Goal: Task Accomplishment & Management: Manage account settings

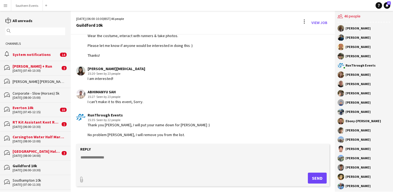
scroll to position [1161, 0]
click at [36, 179] on div "Southampton 10k" at bounding box center [39, 180] width 53 height 5
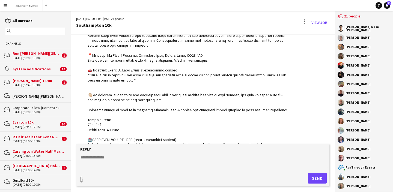
scroll to position [786, 0]
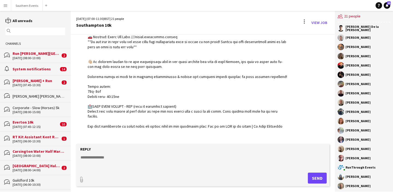
click at [112, 157] on textarea at bounding box center [204, 162] width 248 height 14
paste textarea "**********"
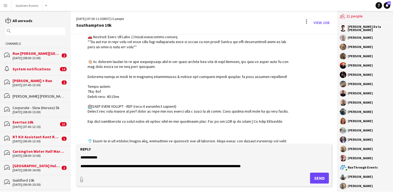
scroll to position [17, 0]
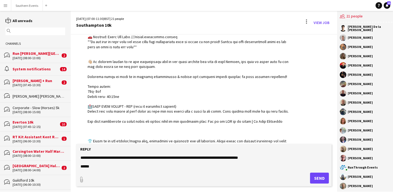
type textarea "**********"
click at [317, 177] on button "Send" at bounding box center [319, 178] width 19 height 11
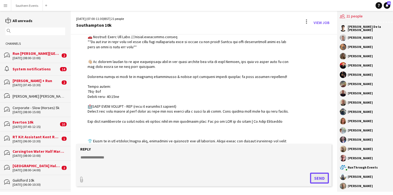
scroll to position [958, 0]
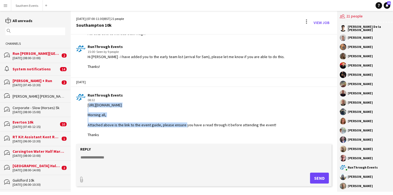
drag, startPoint x: 264, startPoint y: 110, endPoint x: 88, endPoint y: 109, distance: 176.1
click at [88, 109] on div "[URL][DOMAIN_NAME] Morning all, Attached above is the link to the event guide, …" at bounding box center [182, 120] width 188 height 35
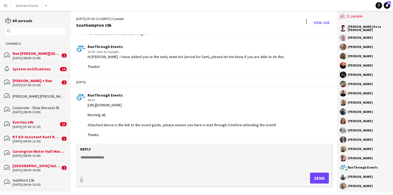
click at [215, 98] on div "RunThrough Events" at bounding box center [182, 95] width 188 height 5
click at [227, 117] on div "[URL][DOMAIN_NAME] Morning all, Attached above is the link to the event guide, …" at bounding box center [182, 120] width 188 height 35
click at [306, 21] on div at bounding box center [306, 22] width 7 height 9
click at [226, 112] on div at bounding box center [196, 97] width 393 height 195
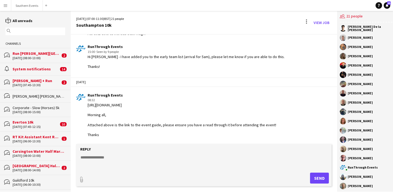
click at [139, 155] on textarea at bounding box center [204, 162] width 248 height 14
type input "**********"
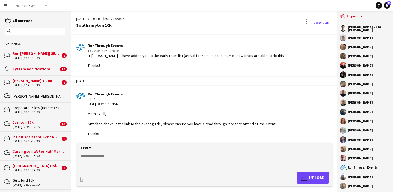
scroll to position [964, 0]
click at [306, 177] on app-icon "Upload" at bounding box center [305, 177] width 8 height 7
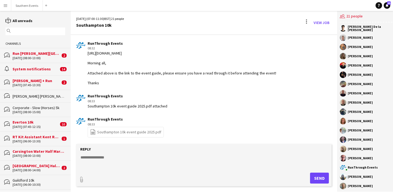
scroll to position [1015, 0]
click at [146, 134] on link "file-spreadsheet Southampton 10k event guide 2025.pdf" at bounding box center [125, 132] width 71 height 6
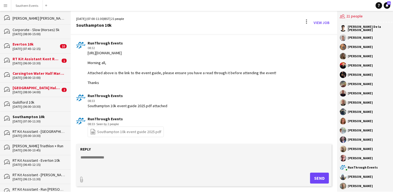
scroll to position [81, 0]
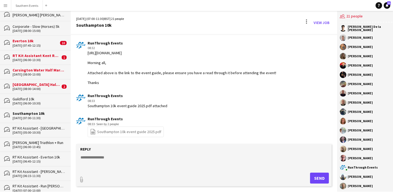
click at [39, 101] on div "[DATE] (06:00-10:30)" at bounding box center [39, 103] width 53 height 4
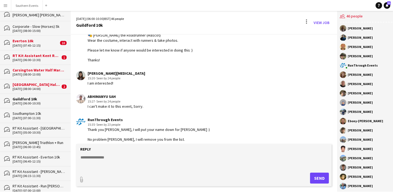
scroll to position [1161, 0]
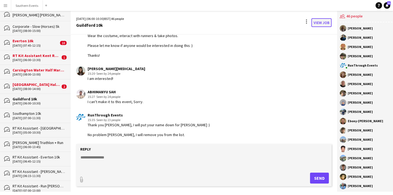
click at [321, 22] on link "View Job" at bounding box center [321, 22] width 20 height 9
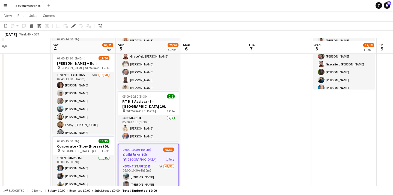
scroll to position [82, 0]
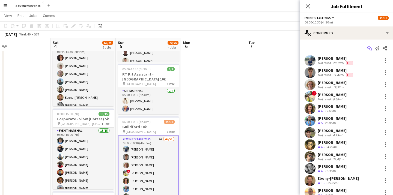
click at [369, 47] on icon "Start chat" at bounding box center [369, 48] width 4 height 4
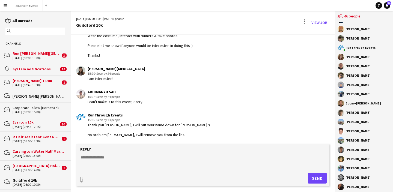
scroll to position [19, 0]
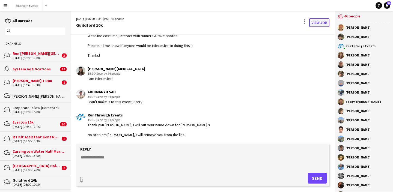
click at [316, 22] on link "View Job" at bounding box center [319, 22] width 20 height 9
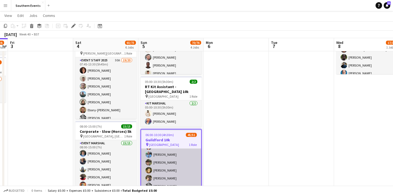
scroll to position [49, 0]
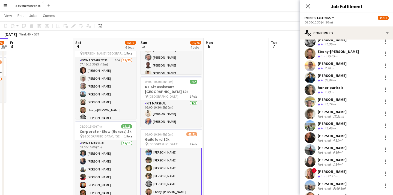
scroll to position [126, 0]
click at [365, 115] on div "[PERSON_NAME] Not rated 17.21mi" at bounding box center [346, 114] width 93 height 11
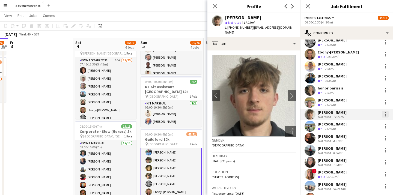
click at [384, 115] on div at bounding box center [385, 114] width 7 height 7
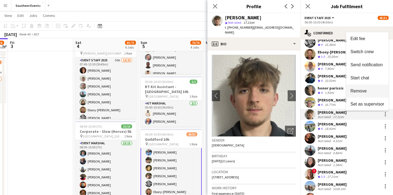
click at [368, 90] on span "Remove" at bounding box center [367, 91] width 34 height 5
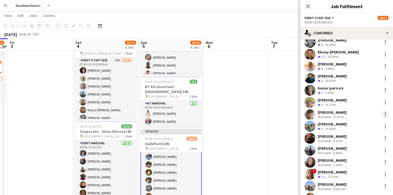
click at [384, 114] on div at bounding box center [385, 114] width 7 height 7
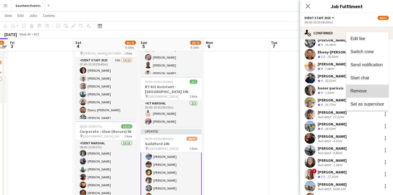
click at [368, 90] on span "Remove" at bounding box center [367, 91] width 34 height 5
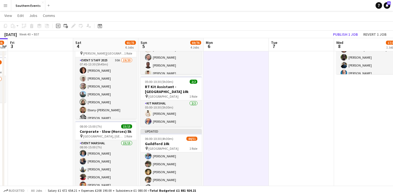
scroll to position [49, 0]
click at [338, 33] on button "Publish 1 job" at bounding box center [344, 34] width 29 height 7
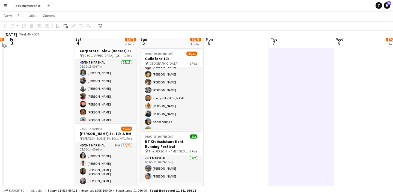
scroll to position [152, 0]
